Goal: Transaction & Acquisition: Purchase product/service

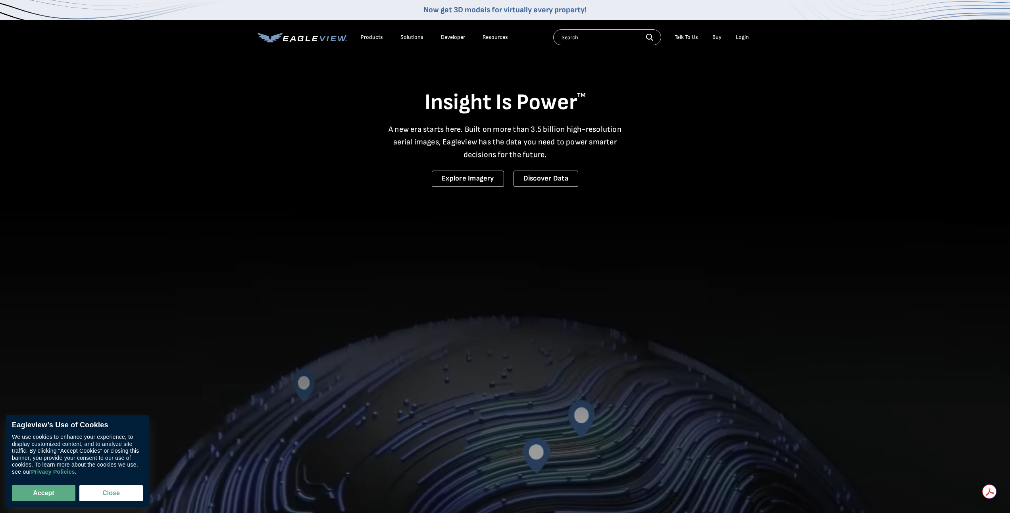
click at [737, 37] on div "Login" at bounding box center [742, 37] width 13 height 7
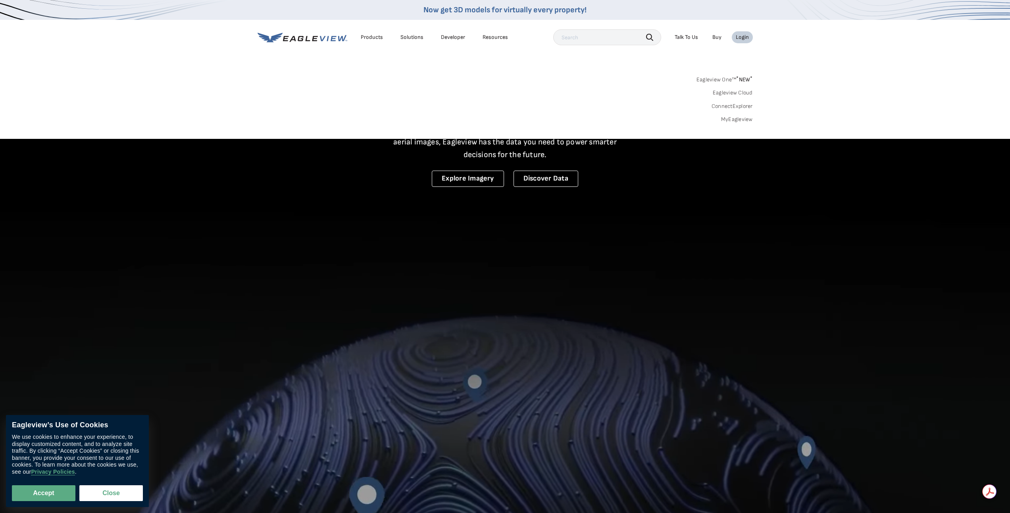
click at [729, 119] on link "MyEagleview" at bounding box center [737, 119] width 32 height 7
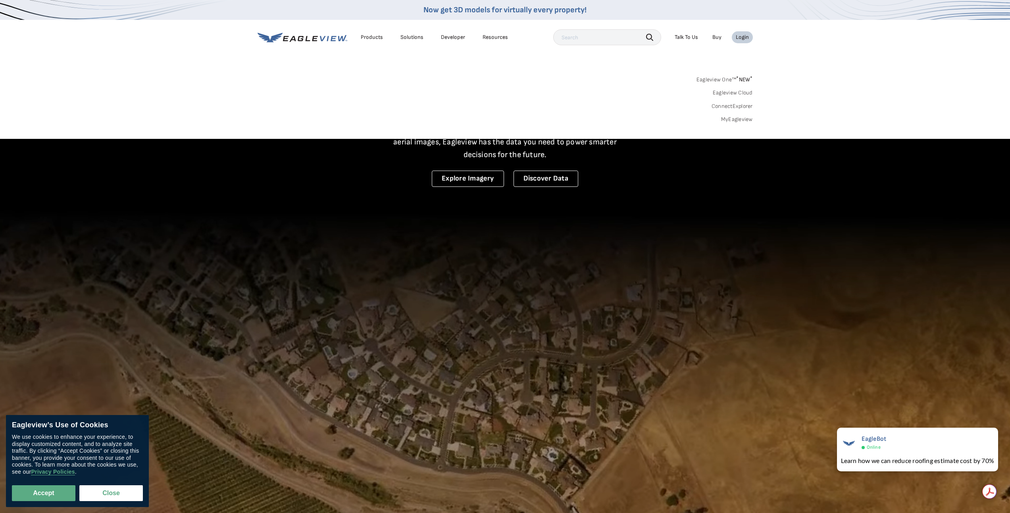
click at [728, 119] on link "MyEagleview" at bounding box center [737, 119] width 32 height 7
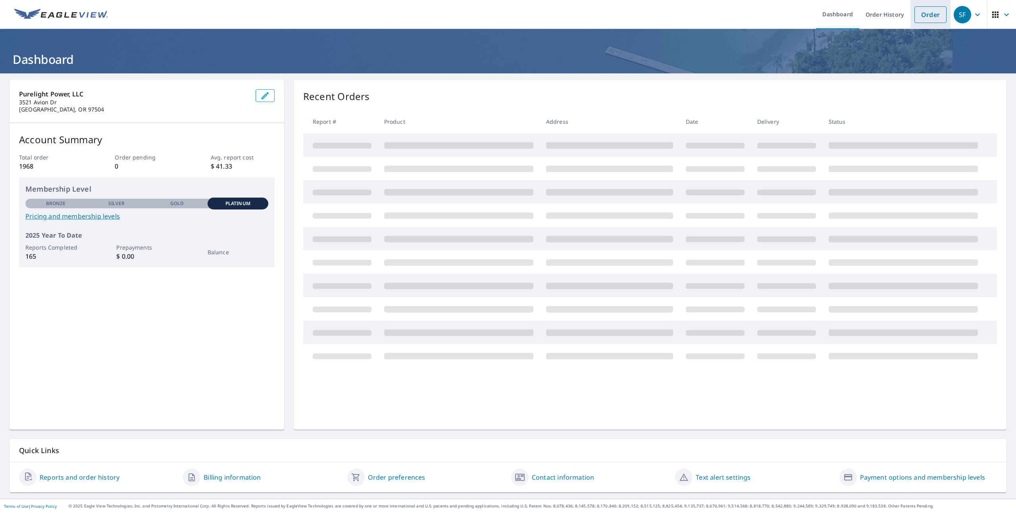
click at [917, 19] on link "Order" at bounding box center [930, 14] width 32 height 17
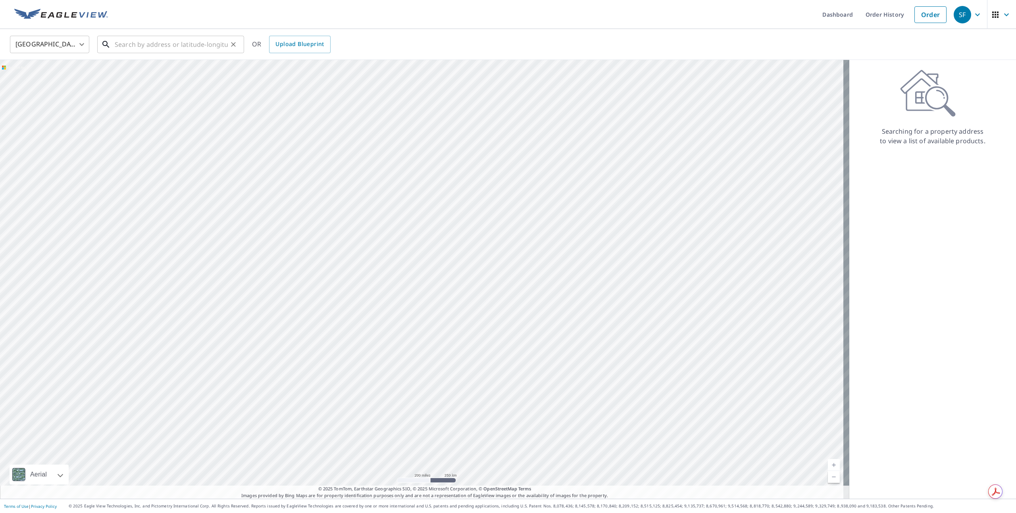
click at [179, 43] on input "text" at bounding box center [171, 44] width 113 height 22
paste input "4857 SE Ina Ave, Milwaukie, OR 97267"
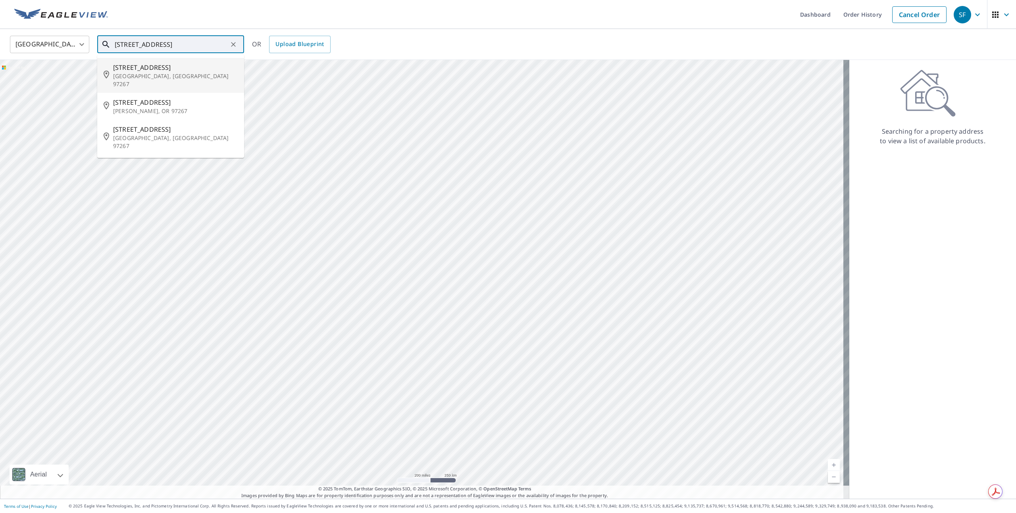
click at [182, 74] on p "Portland, OR 97267" at bounding box center [175, 80] width 125 height 16
type input "4857 SE Ina Ave Portland, OR 97267"
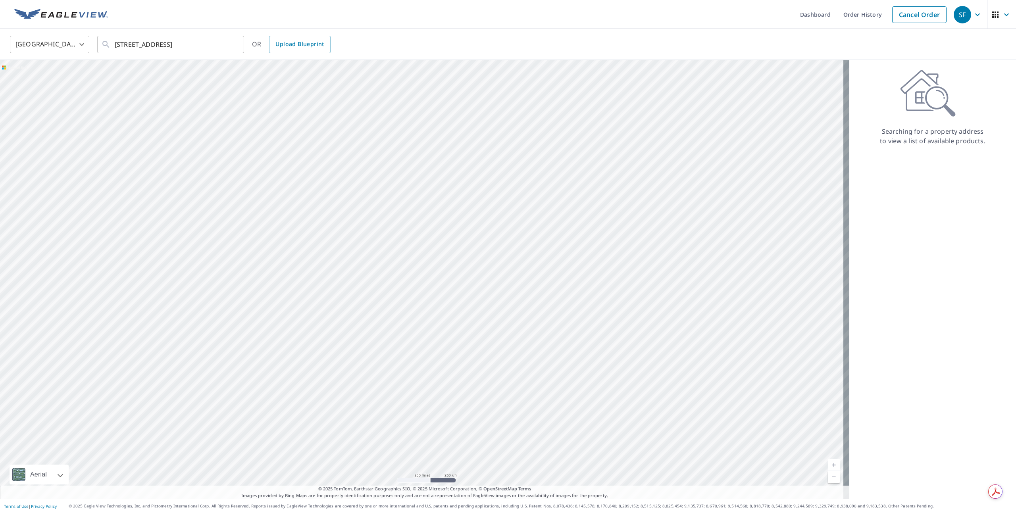
scroll to position [0, 0]
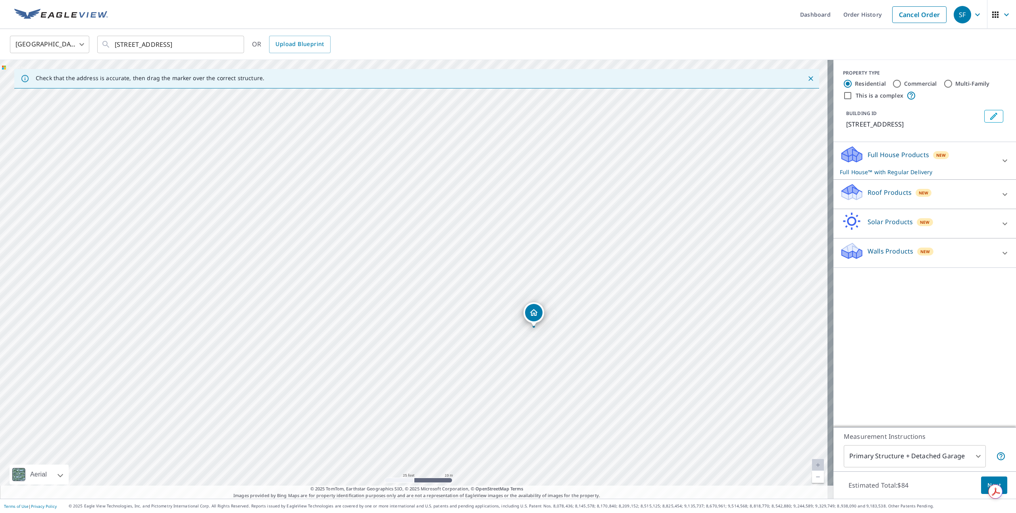
drag, startPoint x: 349, startPoint y: 245, endPoint x: 459, endPoint y: 289, distance: 118.9
click at [460, 290] on div "4857 SE Ina Ave Portland, OR 97267" at bounding box center [416, 279] width 833 height 439
click at [863, 169] on p "Full House™ with Regular Delivery" at bounding box center [918, 172] width 156 height 8
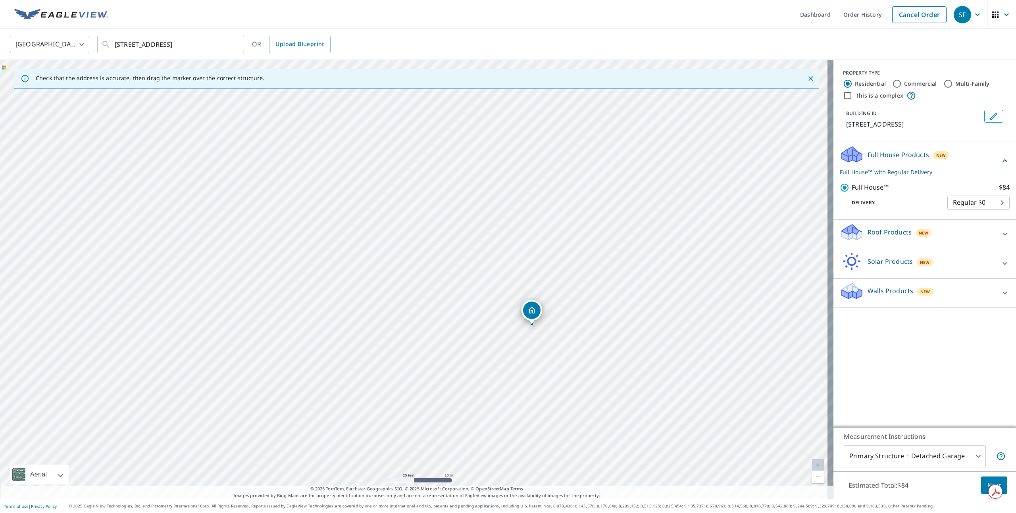
click at [890, 234] on p "Roof Products" at bounding box center [889, 232] width 44 height 10
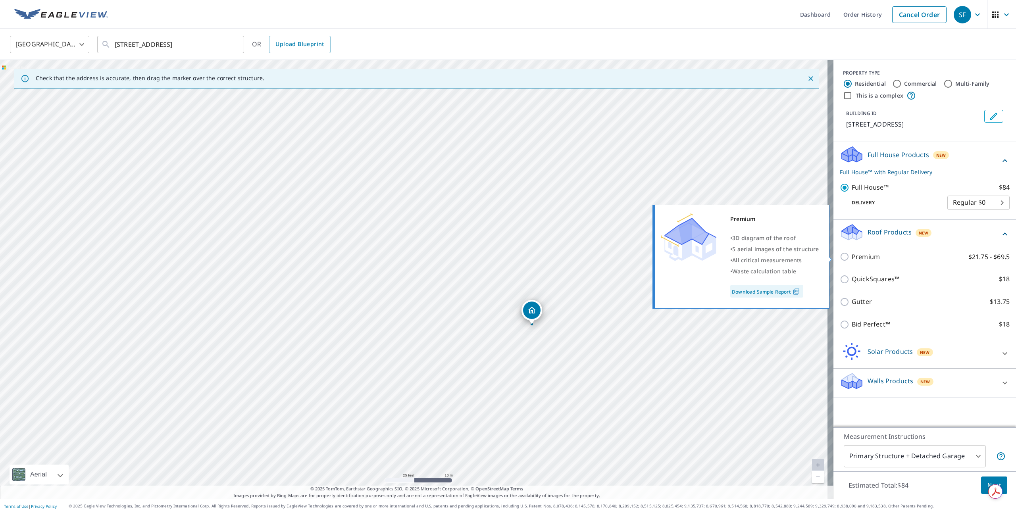
click at [851, 258] on p "Premium" at bounding box center [865, 257] width 28 height 10
click at [849, 258] on input "Premium $21.75 - $69.5" at bounding box center [846, 257] width 12 height 10
checkbox input "true"
checkbox input "false"
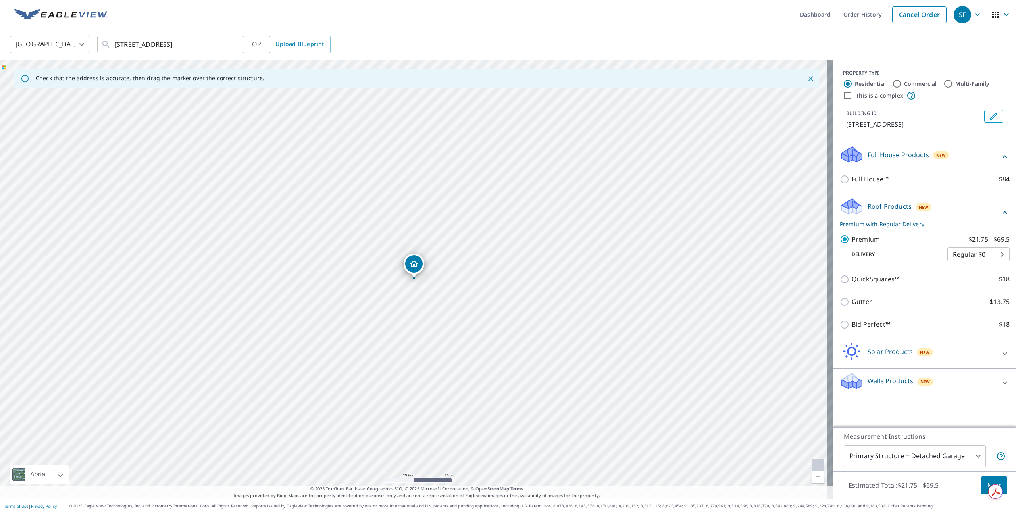
click at [981, 484] on button "Next" at bounding box center [994, 486] width 26 height 18
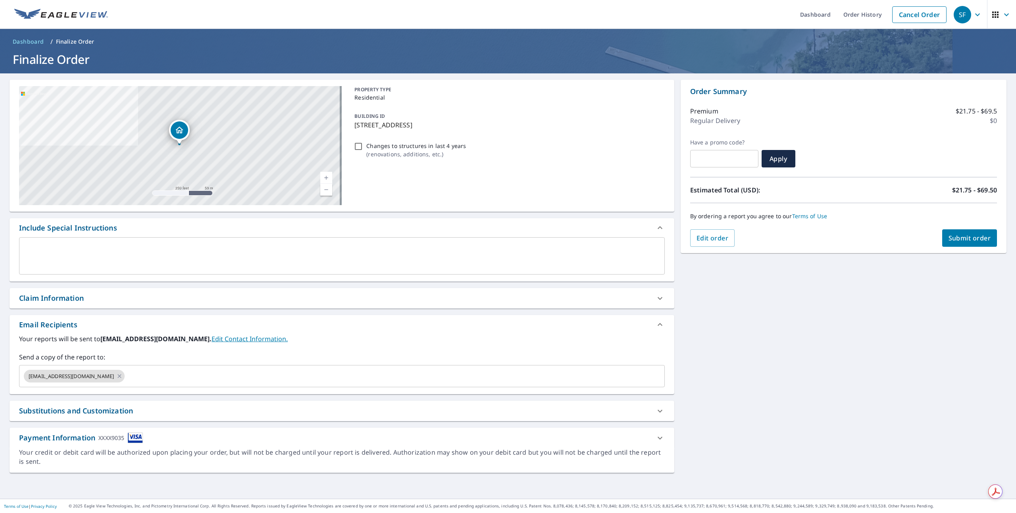
click at [354, 145] on input "Changes to structures in last 4 years ( renovations, additions, etc. )" at bounding box center [359, 147] width 10 height 10
checkbox input "true"
click at [969, 242] on button "Submit order" at bounding box center [969, 237] width 55 height 17
